Goal: Task Accomplishment & Management: Use online tool/utility

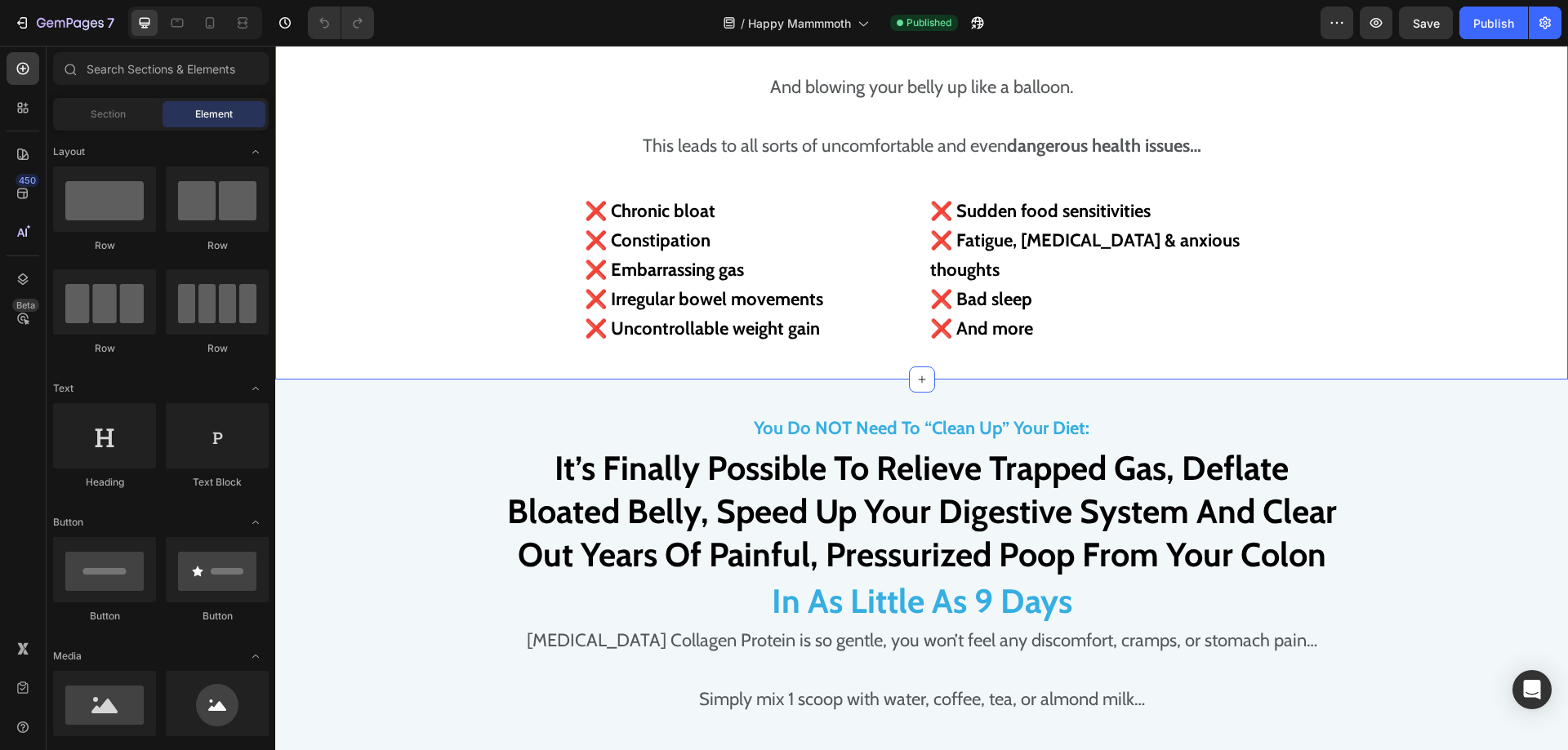
scroll to position [2888, 0]
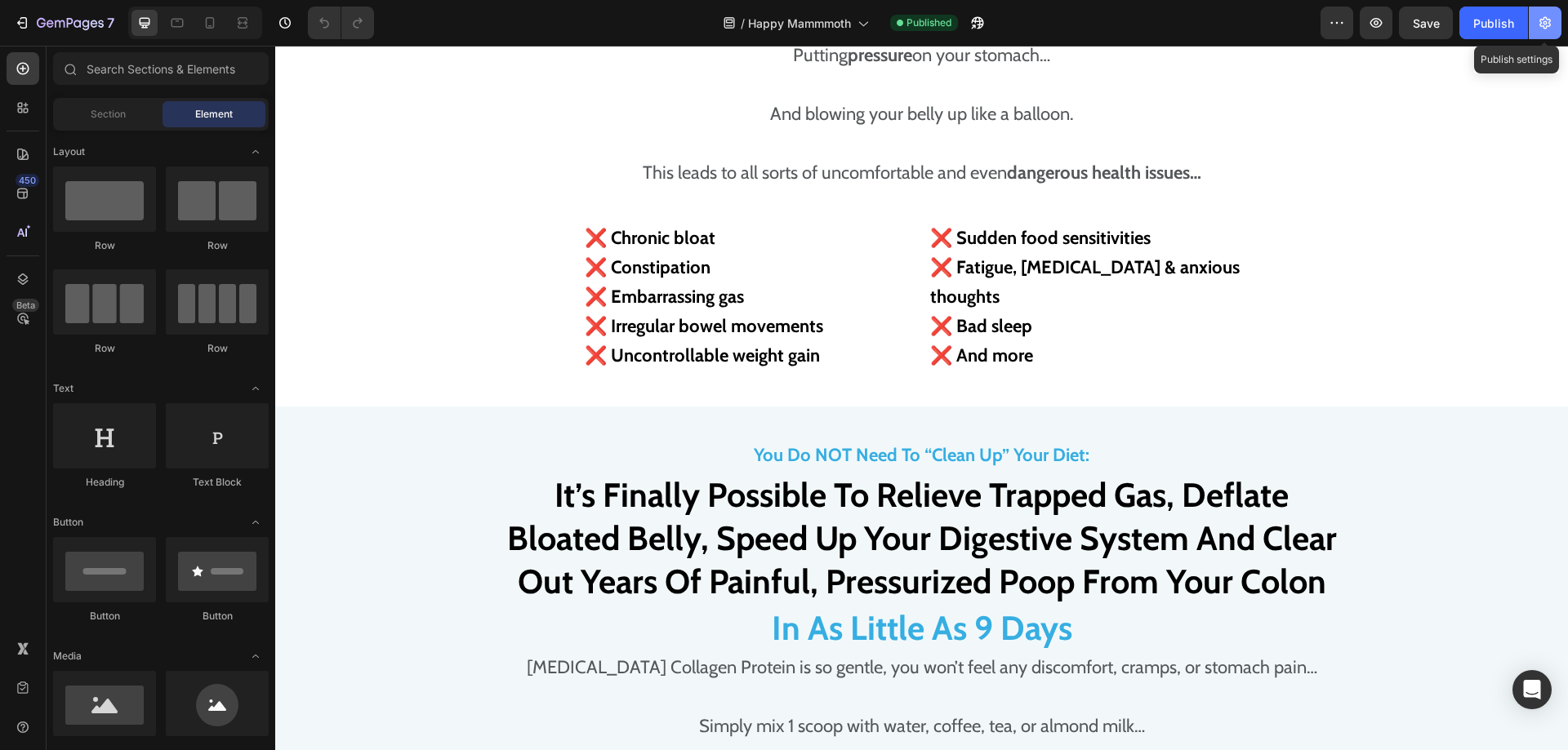
click at [1551, 32] on button "button" at bounding box center [1545, 23] width 33 height 33
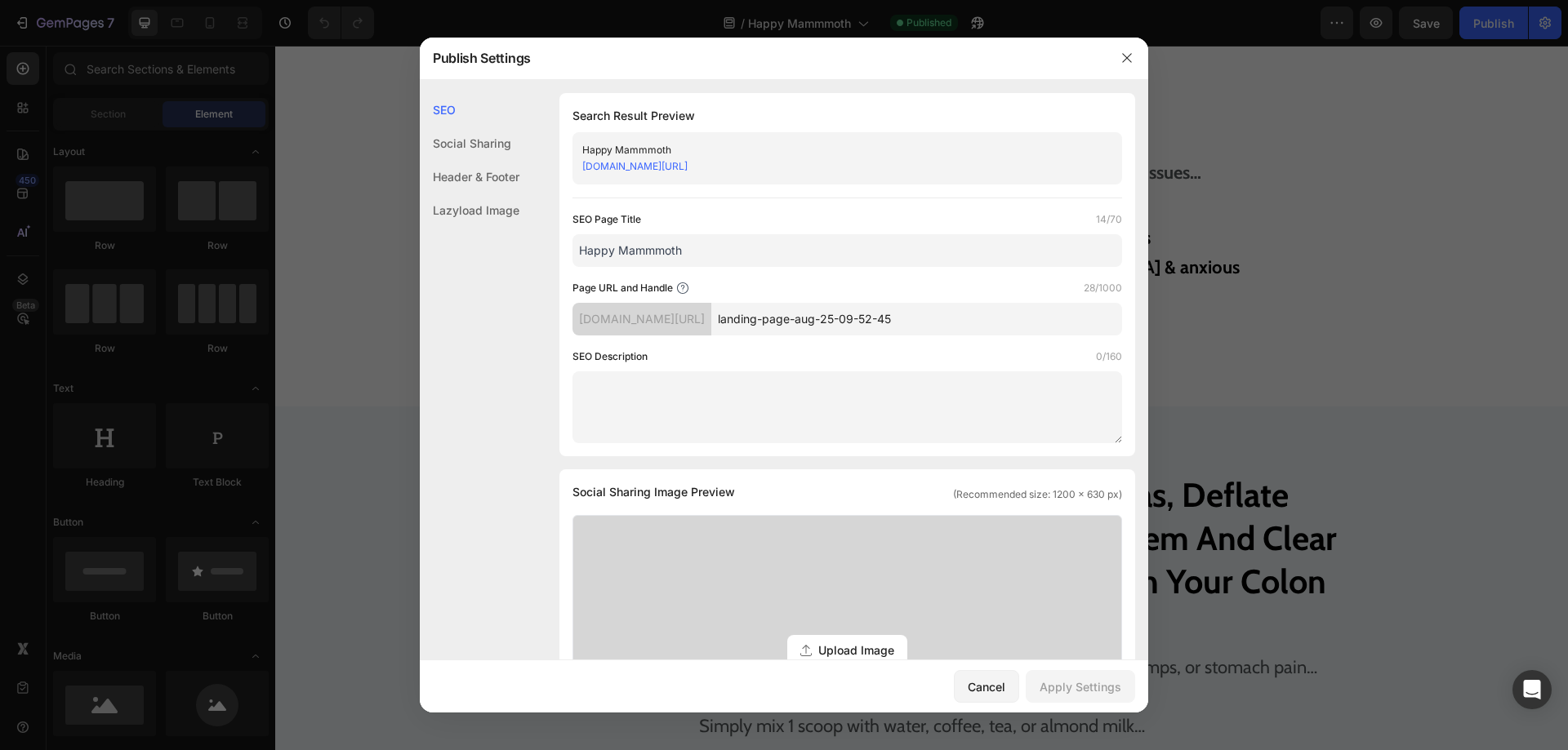
click at [707, 246] on input "Happy Mammmoth" at bounding box center [847, 251] width 550 height 33
click at [928, 321] on input "landing-page-aug-25-09-52-45" at bounding box center [917, 320] width 411 height 33
paste input "Happy Mammmoth"
click at [889, 318] on input "Happy-Mammmoth" at bounding box center [917, 320] width 411 height 33
click at [900, 321] on input "Happy-Mammmoth" at bounding box center [917, 320] width 411 height 33
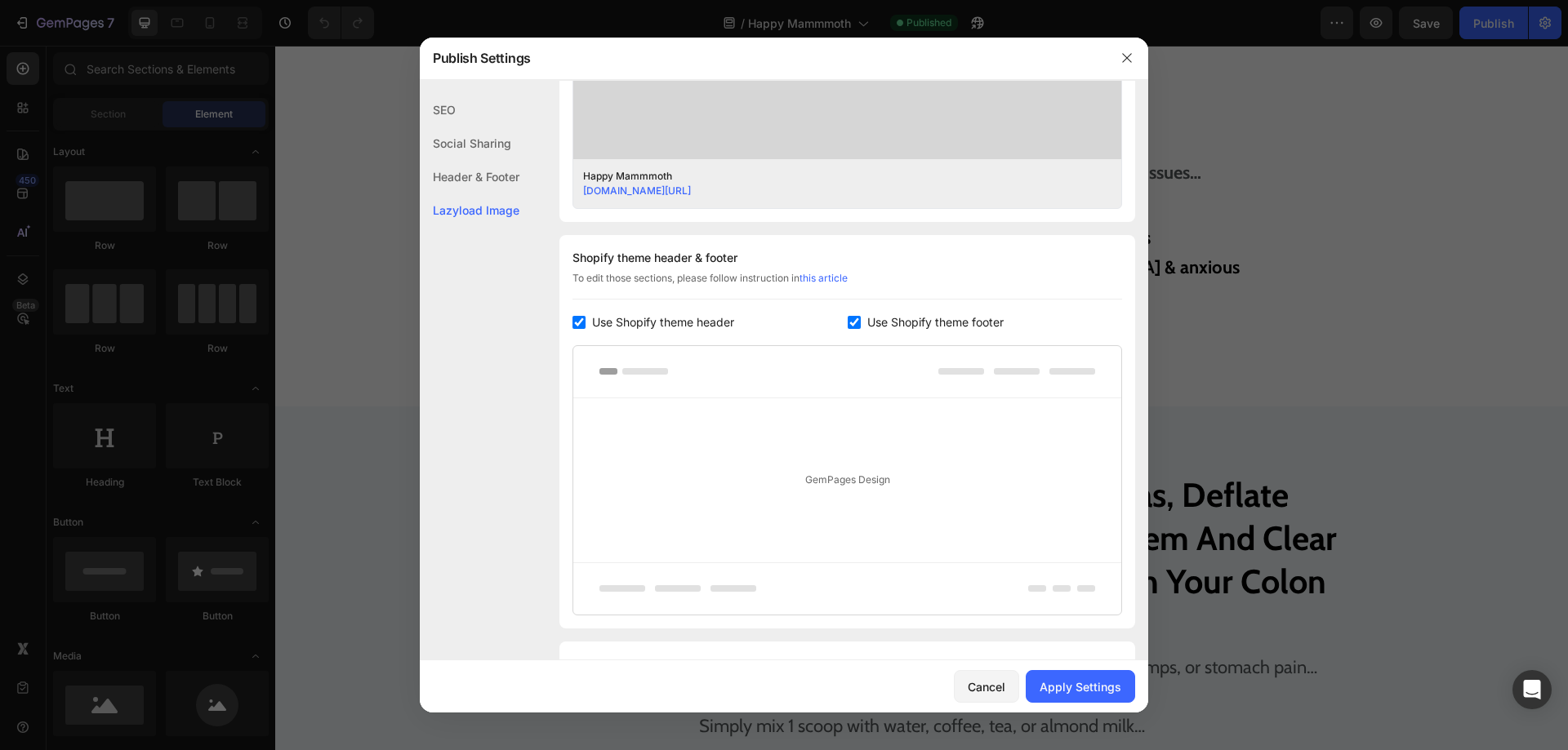
scroll to position [715, 0]
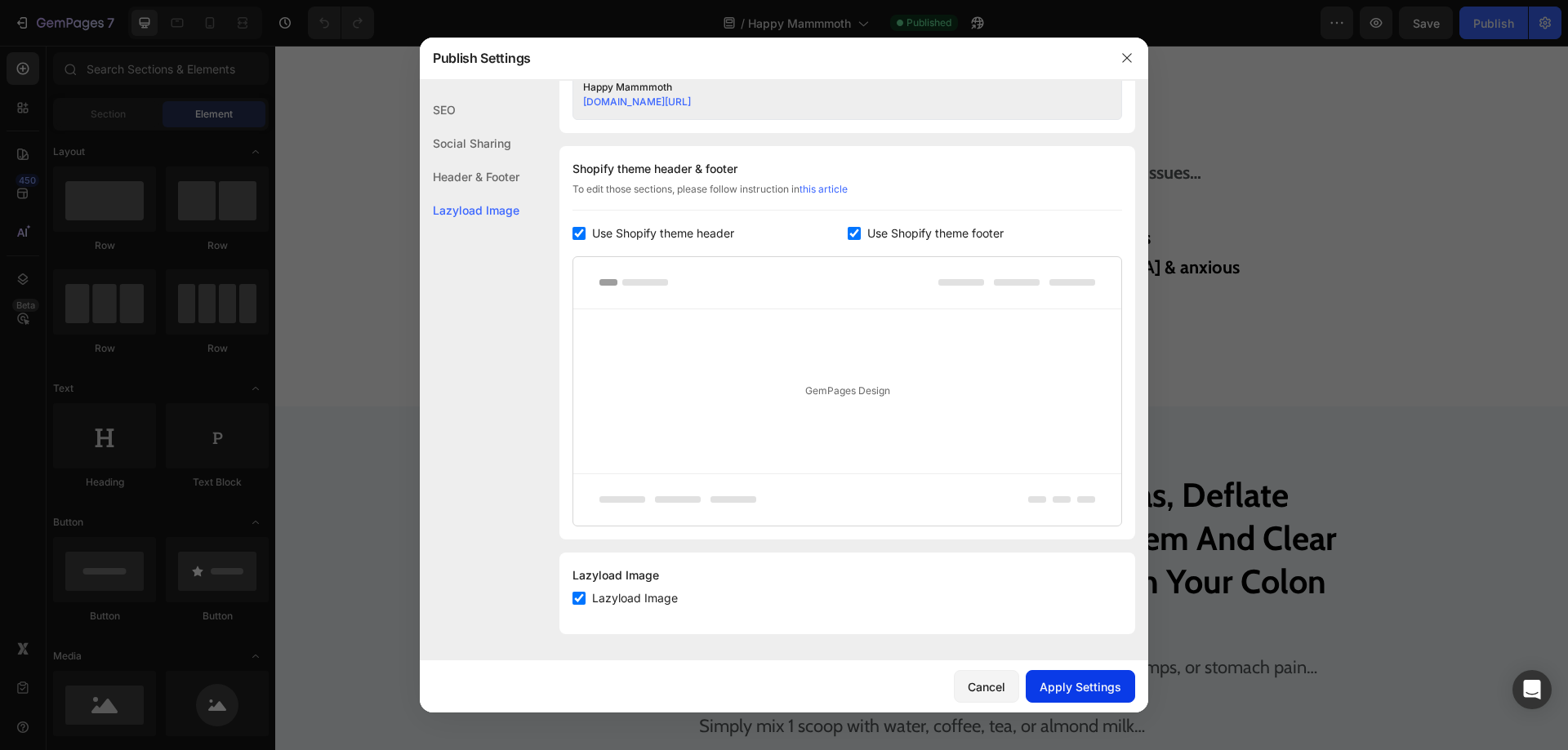
type input "Happy-mammmoth"
click at [1045, 672] on button "Apply Settings" at bounding box center [1080, 687] width 109 height 33
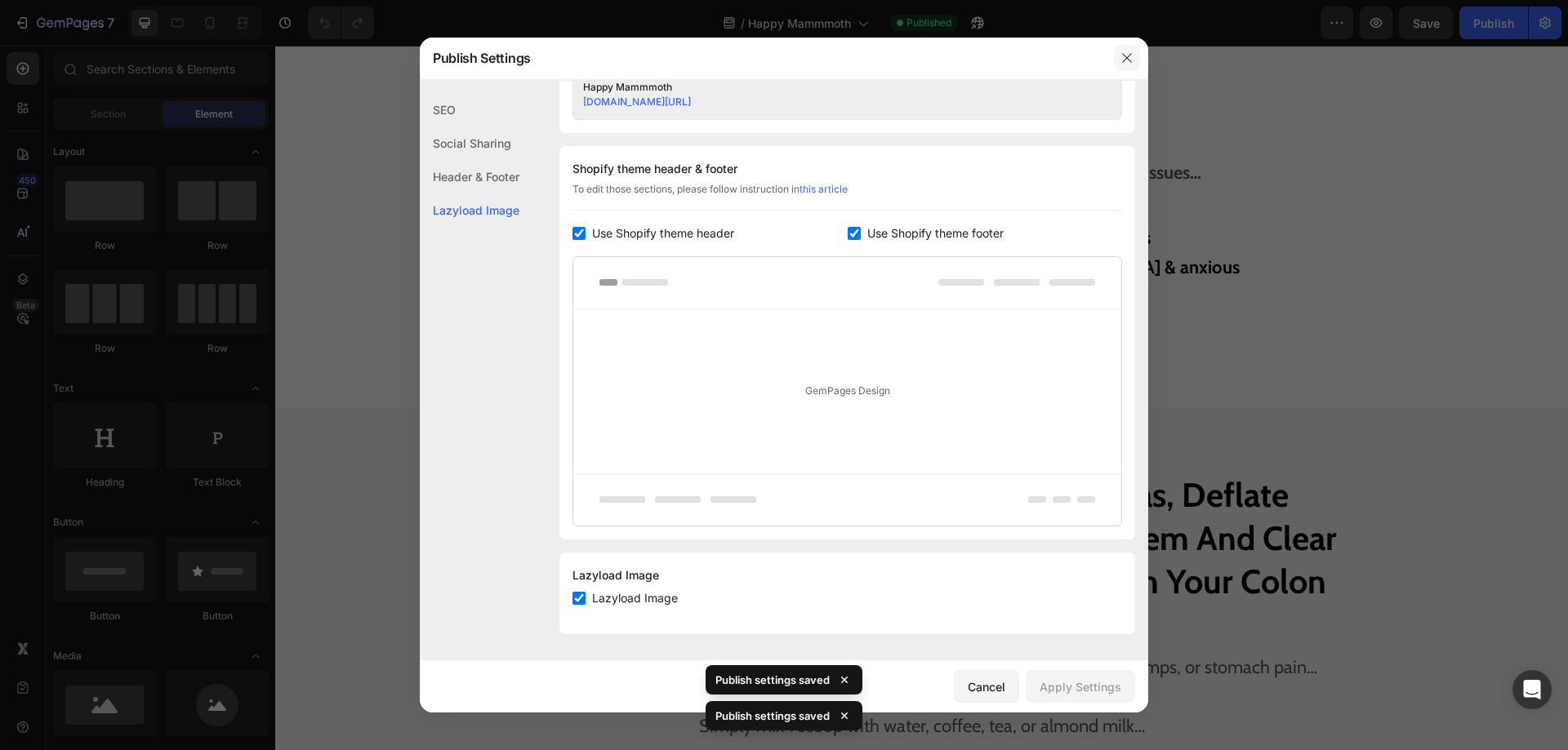
click at [1123, 62] on icon "button" at bounding box center [1127, 59] width 9 height 9
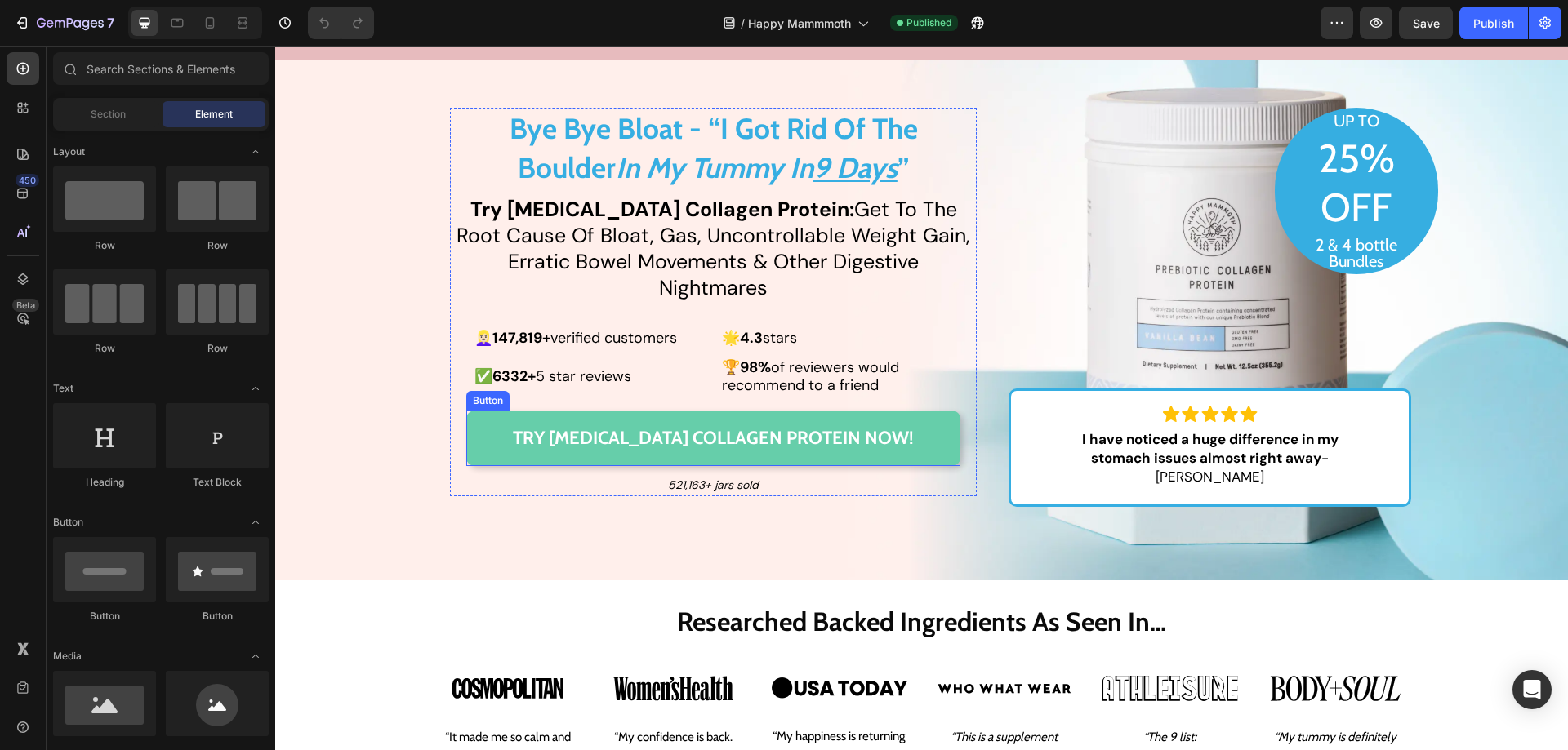
scroll to position [0, 0]
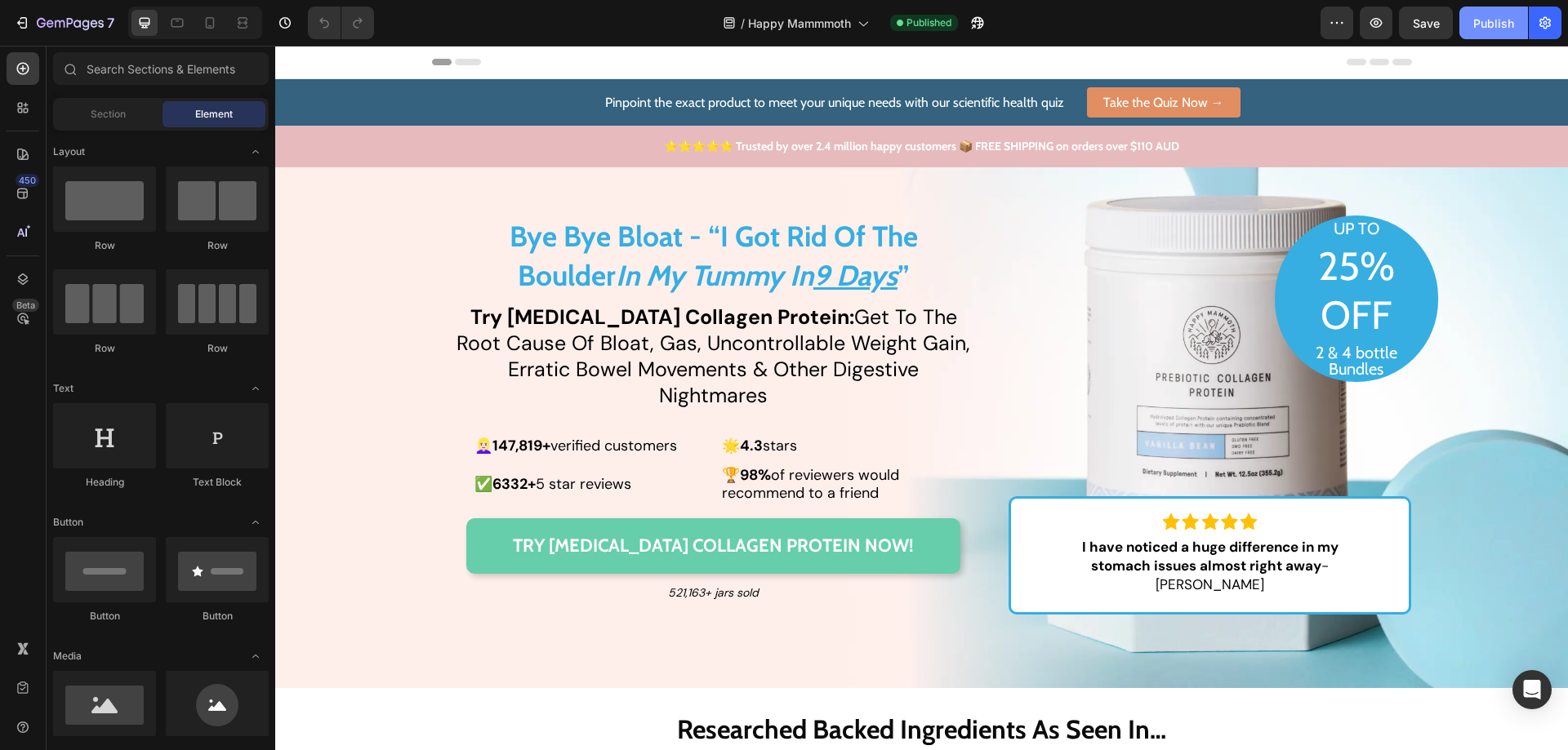
click at [1510, 22] on div "Publish" at bounding box center [1494, 23] width 41 height 17
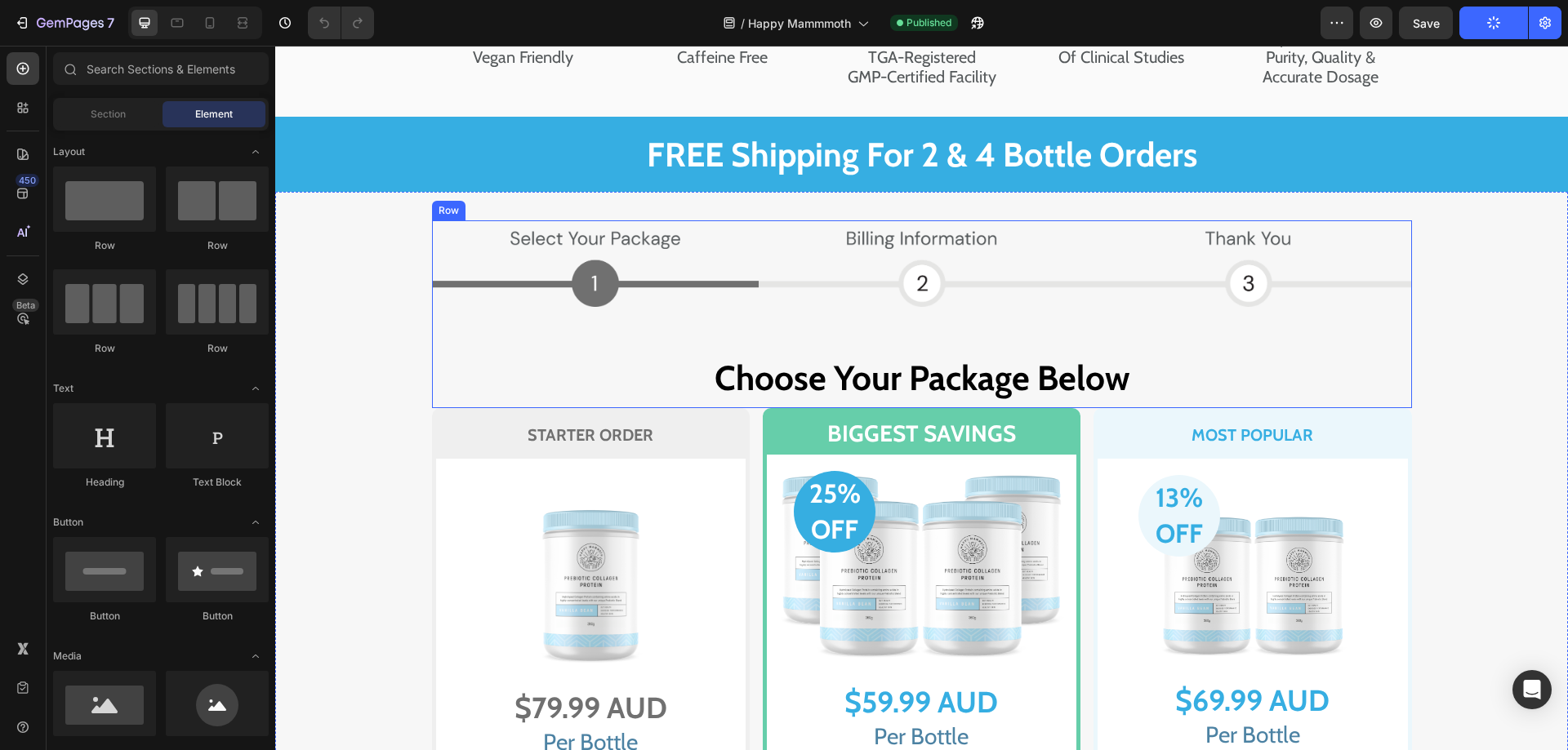
scroll to position [9227, 0]
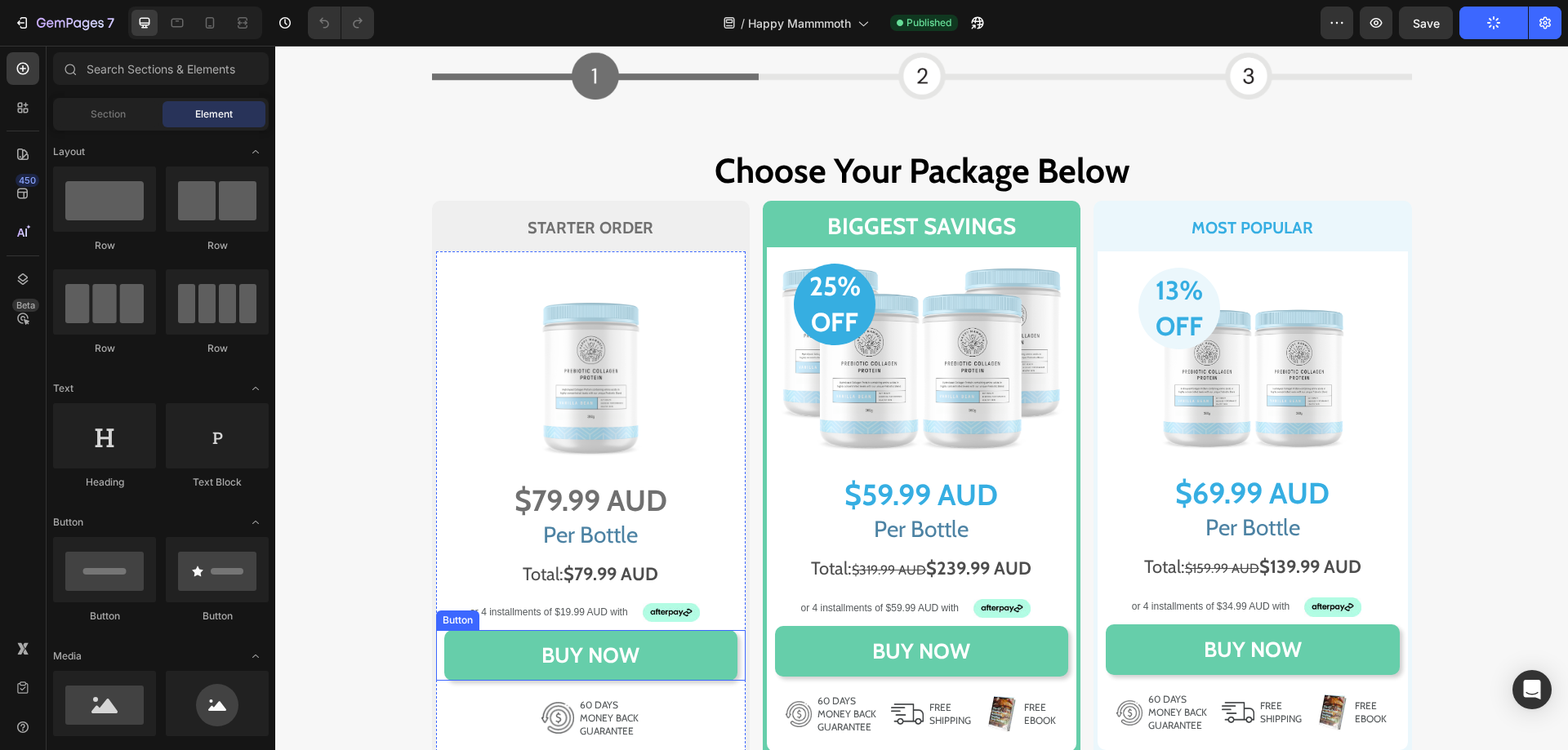
click at [660, 636] on button "BUY NOW" at bounding box center [591, 655] width 293 height 50
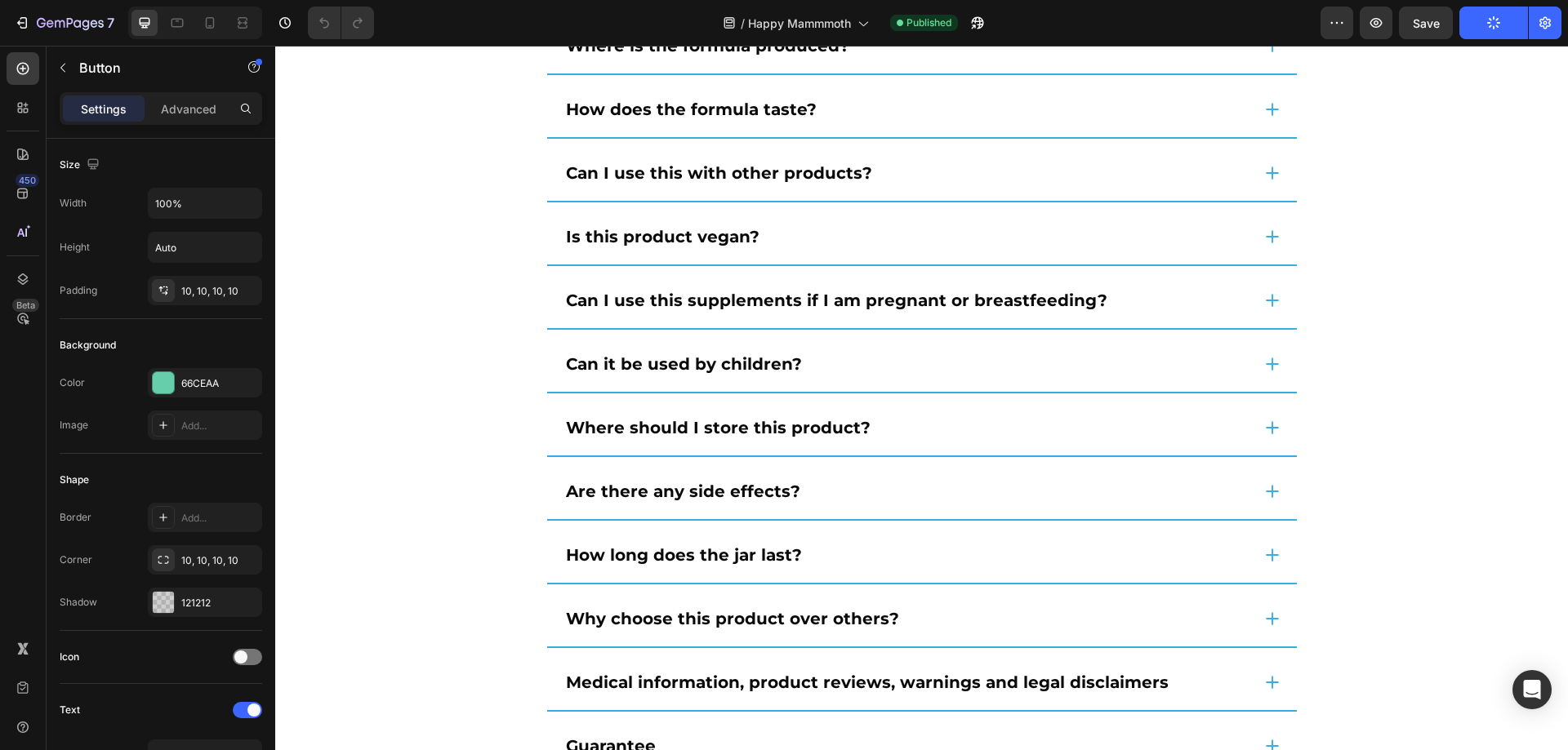
scroll to position [12799, 0]
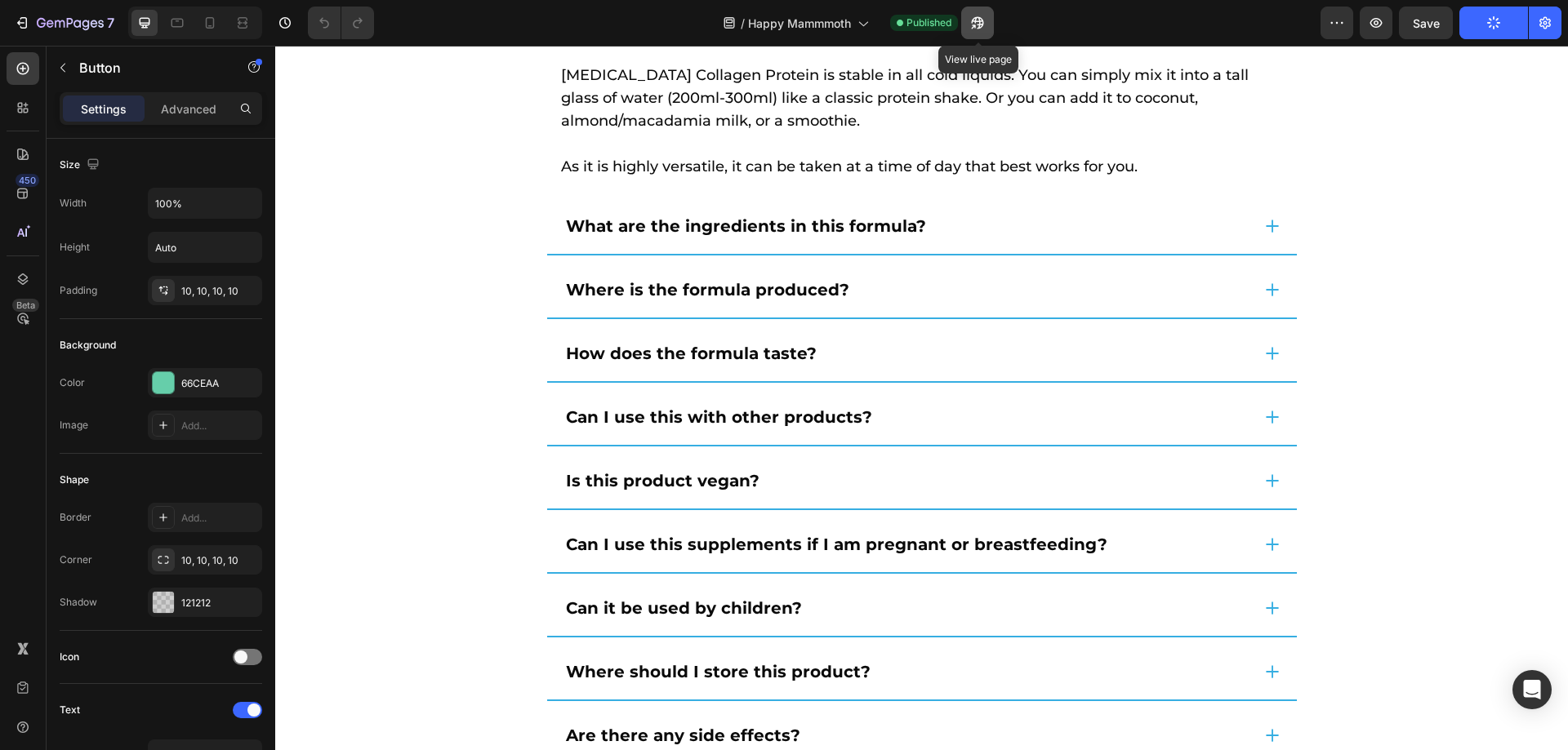
click at [968, 17] on button "button" at bounding box center [978, 23] width 33 height 33
click at [974, 24] on icon "button" at bounding box center [977, 23] width 16 height 16
click at [44, 16] on div "7" at bounding box center [75, 22] width 78 height 19
